Goal: Find specific page/section: Find specific page/section

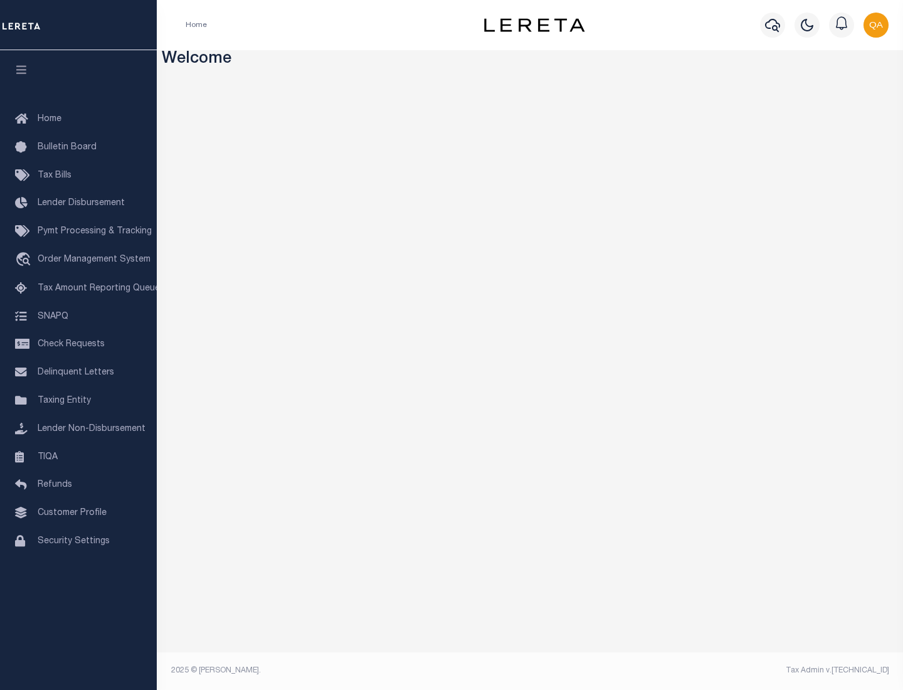
click at [78, 344] on span "Check Requests" at bounding box center [71, 344] width 67 height 9
select select "50"
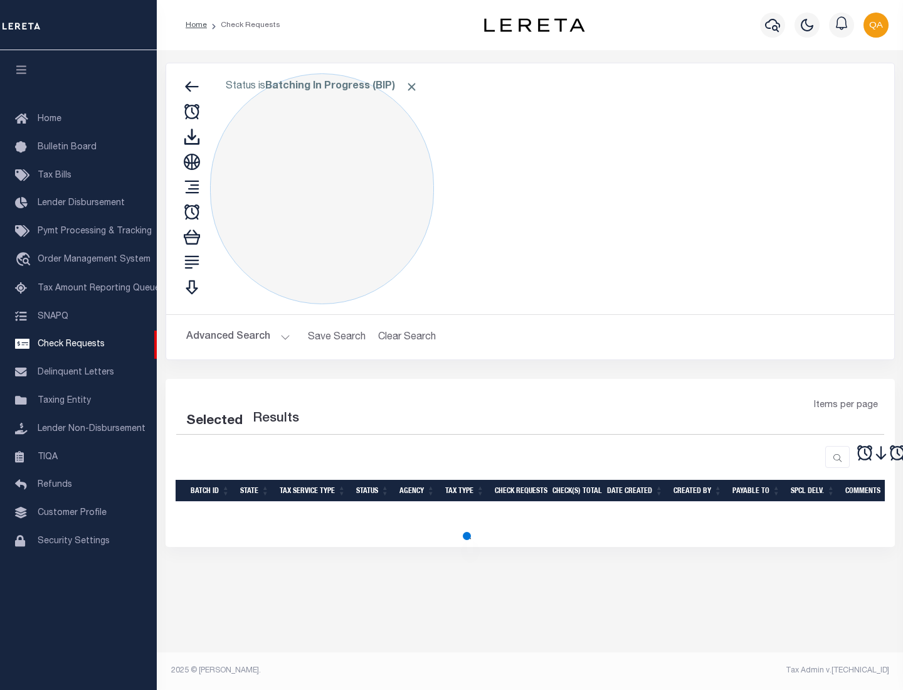
select select "50"
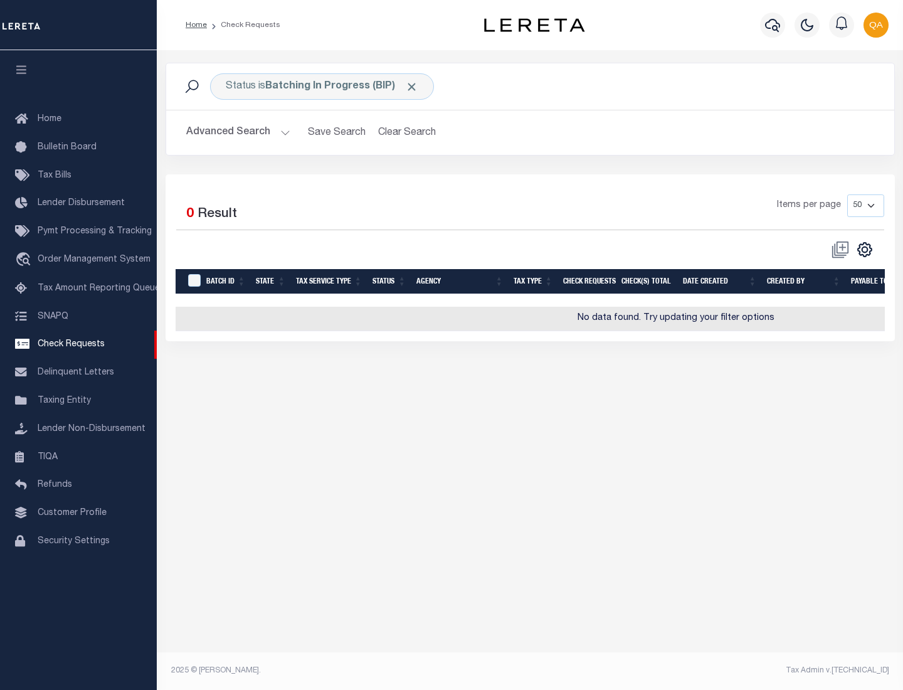
click at [412, 87] on span "Click to Remove" at bounding box center [411, 86] width 13 height 13
